Goal: Transaction & Acquisition: Purchase product/service

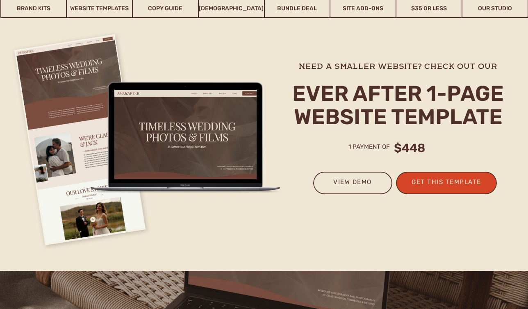
scroll to position [1990, 0]
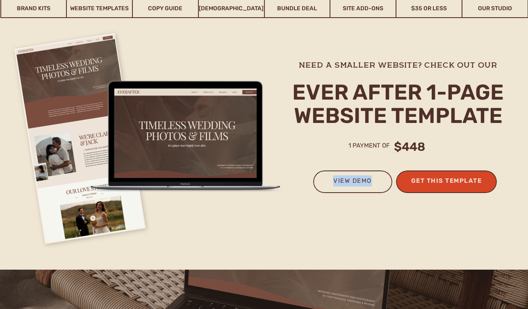
click at [437, 184] on h3 "get this template" at bounding box center [446, 182] width 80 height 14
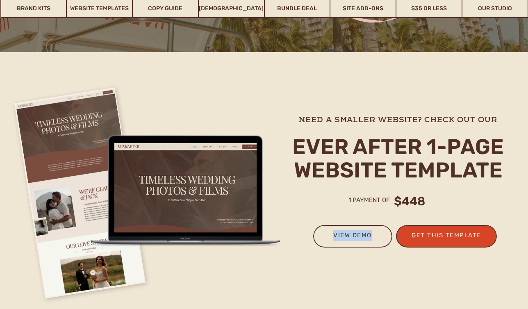
scroll to position [1975, 0]
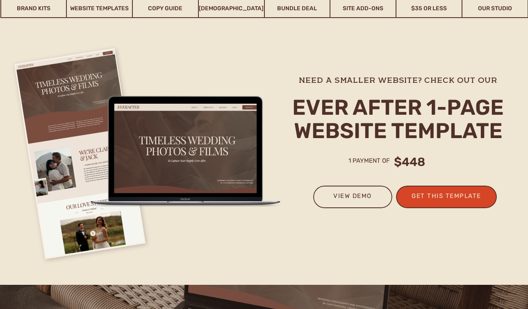
click at [442, 199] on h3 "get this template" at bounding box center [446, 198] width 80 height 14
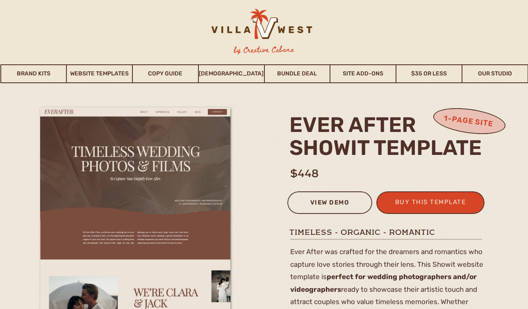
click at [320, 204] on div "view demo" at bounding box center [330, 204] width 74 height 14
click at [411, 202] on div "buy this template" at bounding box center [430, 204] width 80 height 14
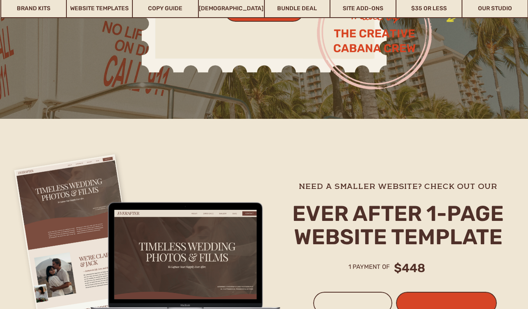
scroll to position [2080, 0]
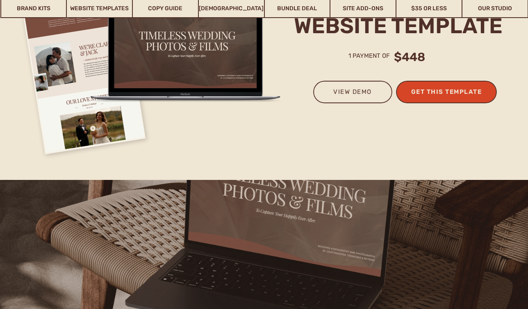
click at [431, 92] on h3 "get this template" at bounding box center [446, 93] width 80 height 14
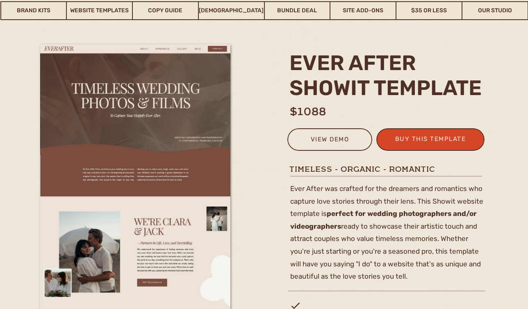
scroll to position [27, 0]
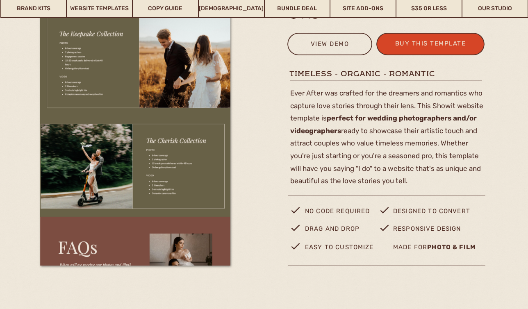
scroll to position [159, 0]
